Goal: Task Accomplishment & Management: Manage account settings

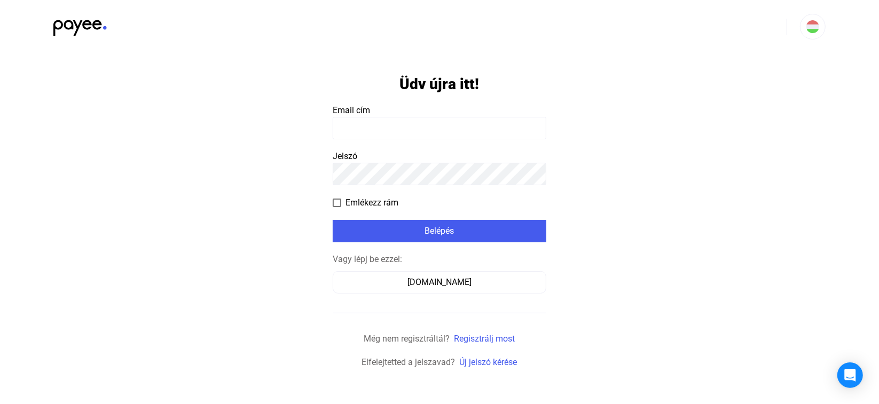
click at [405, 126] on input at bounding box center [440, 128] width 214 height 22
type input "**********"
click at [368, 197] on span "Emlékezz rám" at bounding box center [372, 203] width 53 height 13
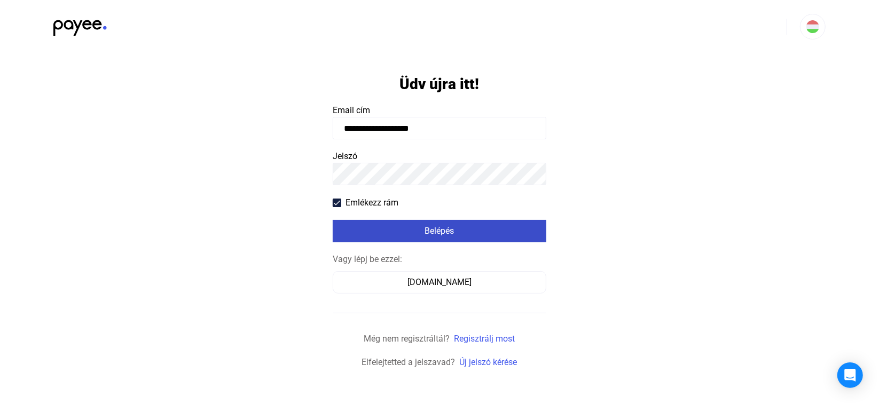
click at [394, 228] on div "Belépés" at bounding box center [439, 231] width 207 height 13
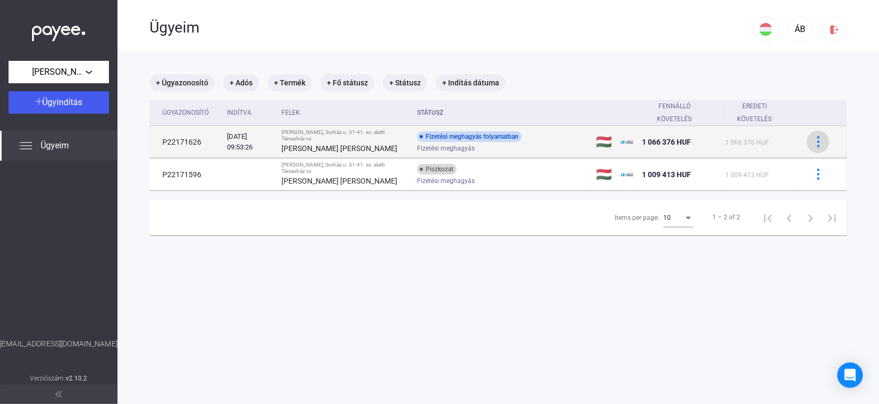
click at [813, 136] on img at bounding box center [818, 141] width 11 height 11
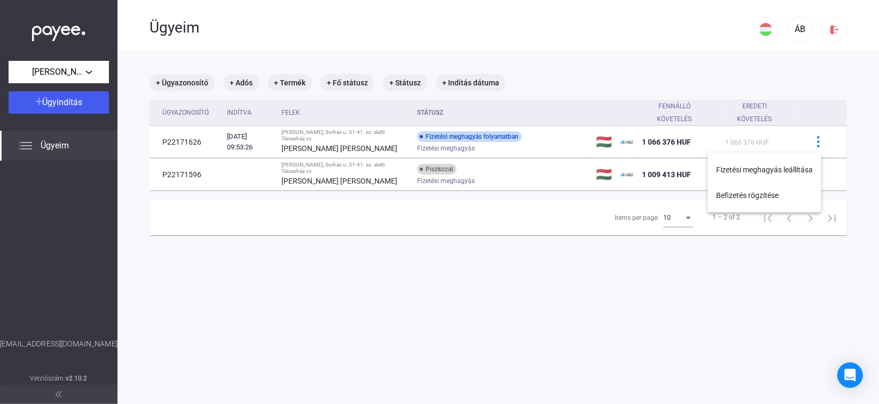
click at [355, 146] on div at bounding box center [439, 202] width 879 height 404
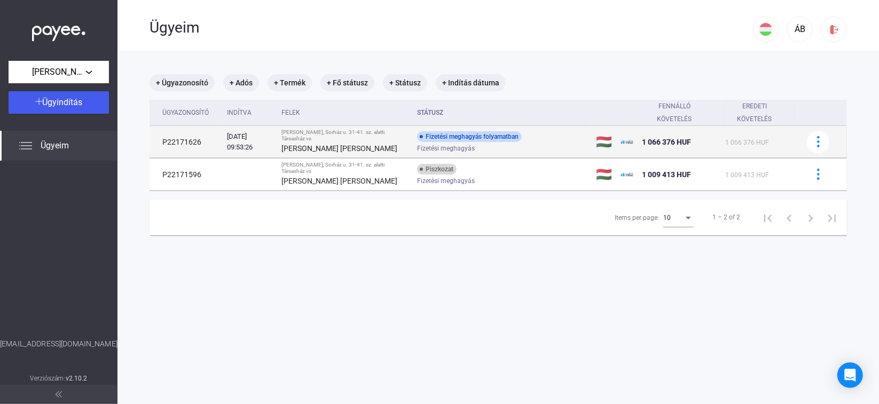
click at [452, 135] on div "Fizetési meghagyás folyamatban" at bounding box center [469, 136] width 105 height 11
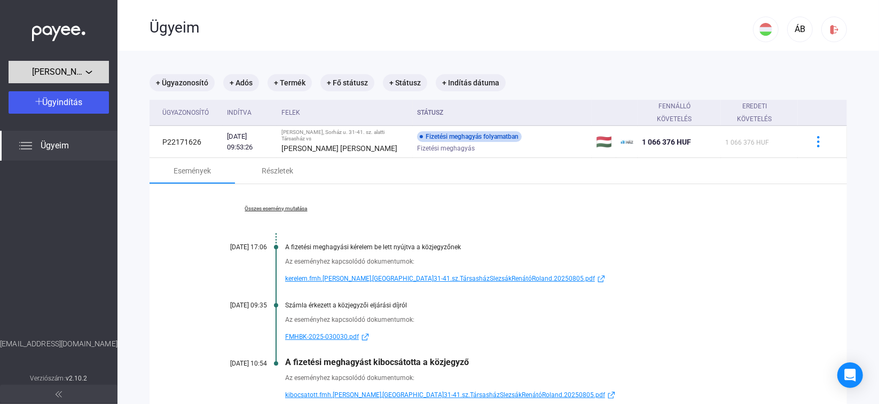
click at [101, 75] on div "[PERSON_NAME], Sorház u. 31-41. sz. alatti Társasház" at bounding box center [59, 72] width 94 height 13
